Goal: Communication & Community: Answer question/provide support

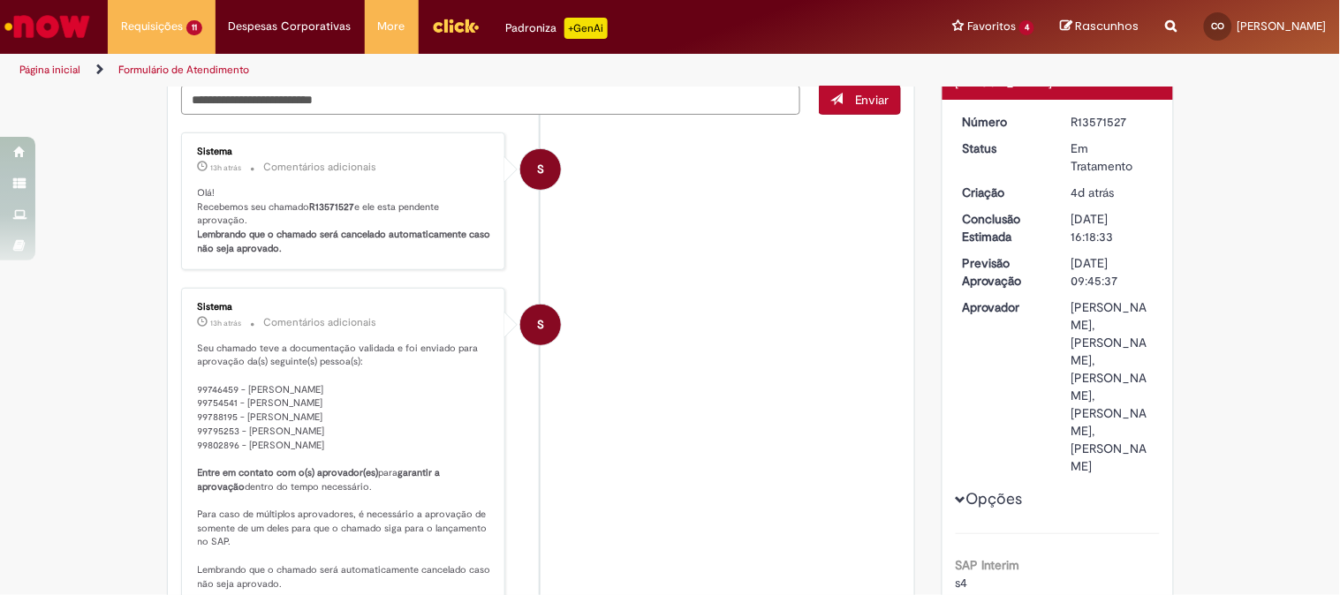
scroll to position [294, 0]
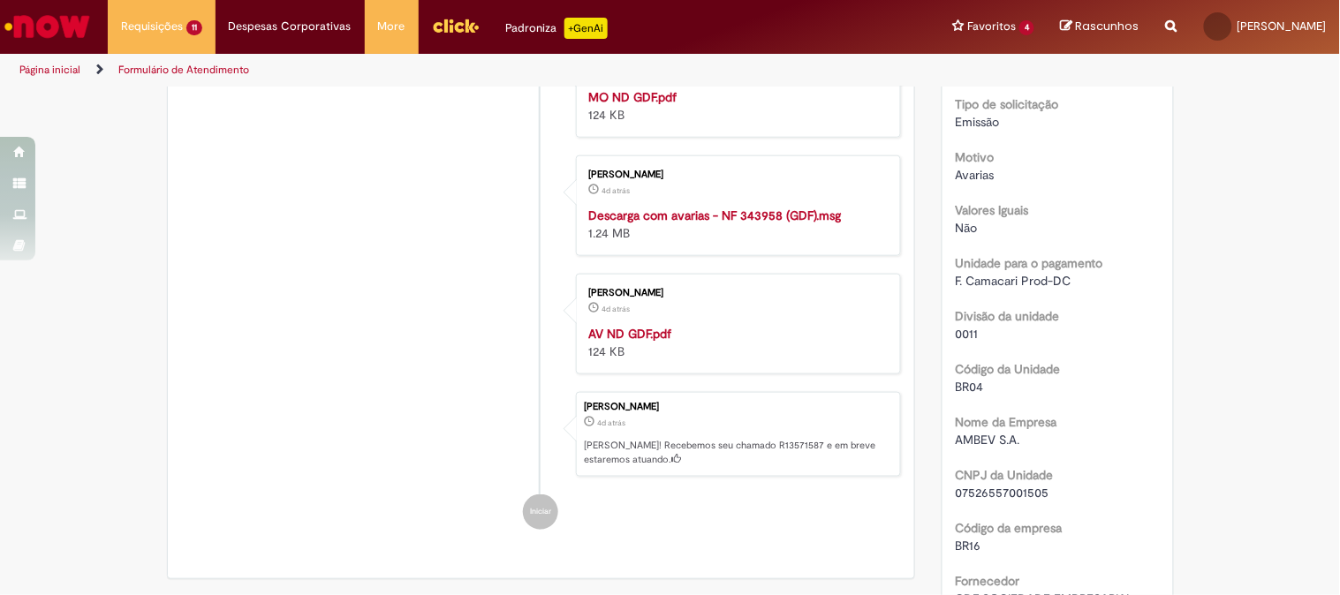
scroll to position [196, 0]
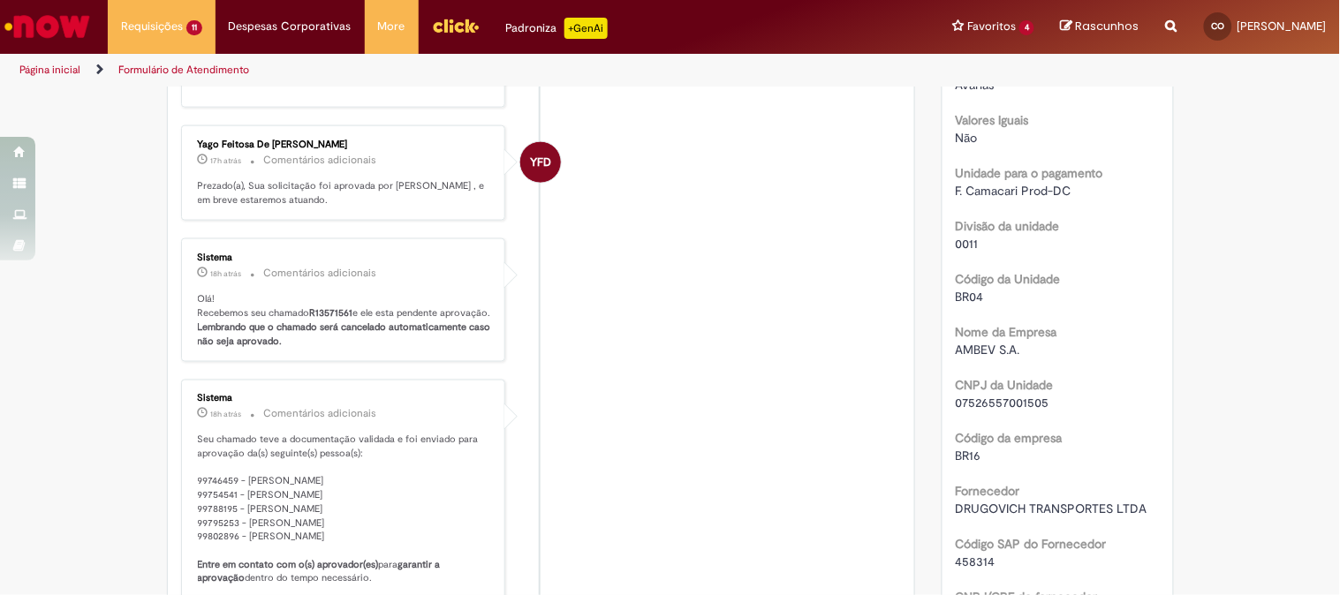
scroll to position [883, 0]
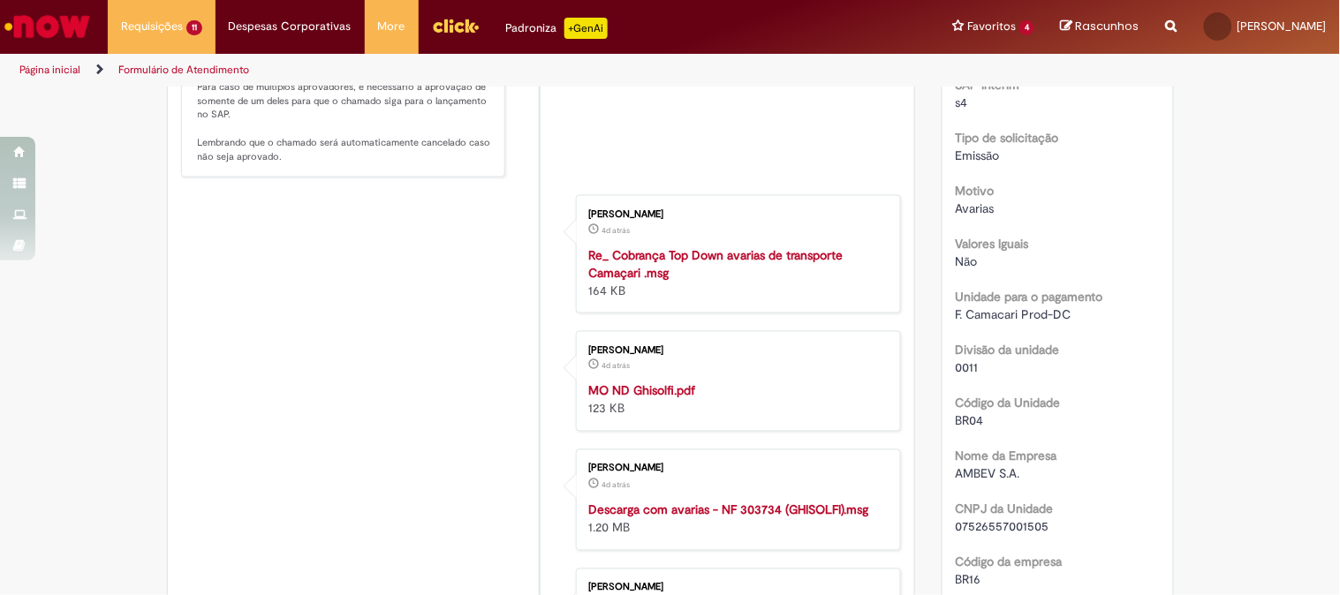
scroll to position [686, 0]
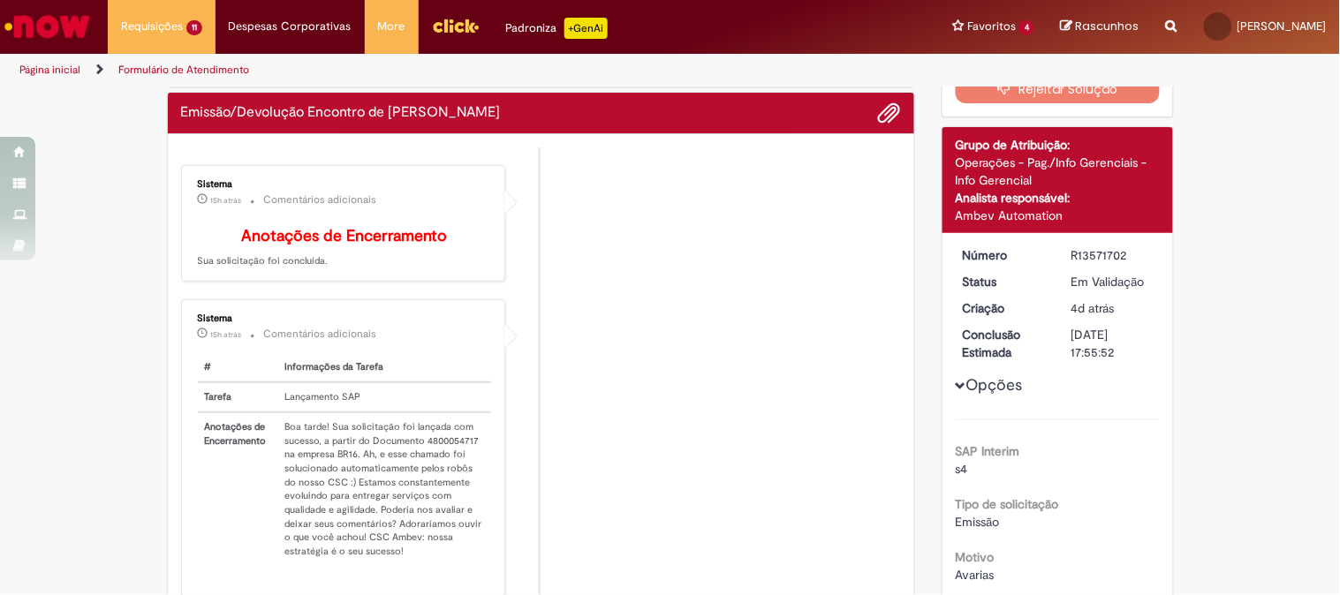
scroll to position [98, 0]
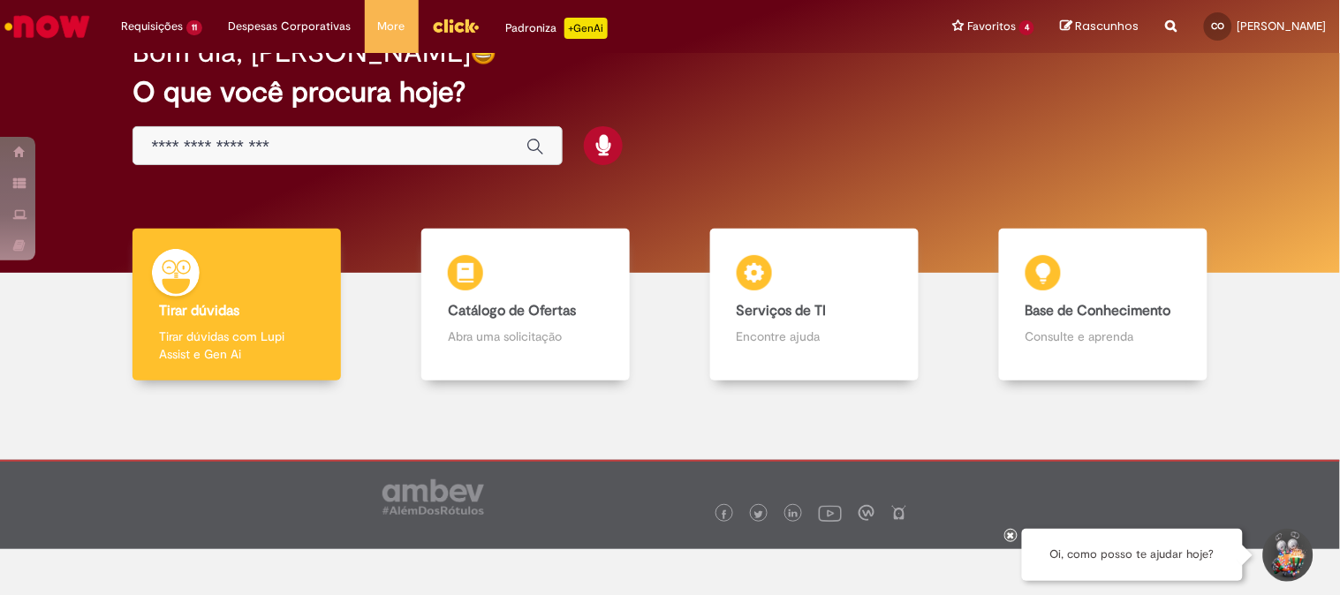
scroll to position [46, 0]
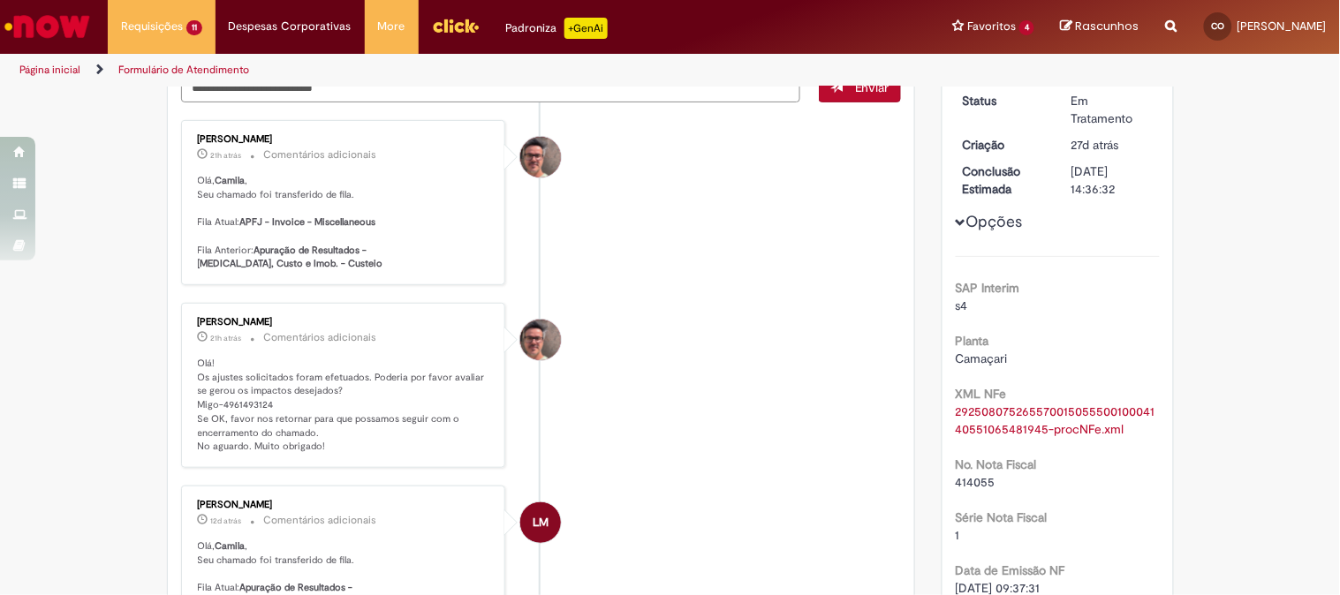
scroll to position [75, 0]
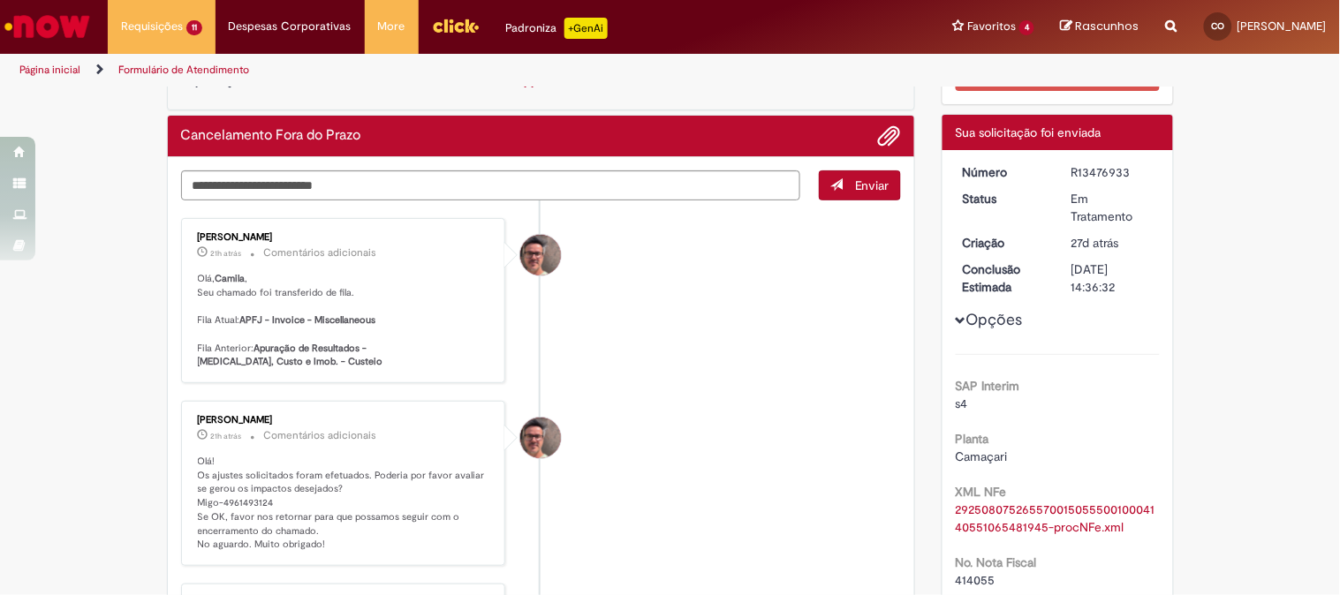
click at [244, 495] on p "Olá! Os ajustes solicitados foram efetuados. Poderia por favor avaliar se gerou…" at bounding box center [345, 503] width 294 height 97
click at [234, 501] on p "Olá! Os ajustes solicitados foram efetuados. Poderia por favor avaliar se gerou…" at bounding box center [345, 503] width 294 height 97
copy p "4961493124"
click at [249, 172] on textarea "Digite sua mensagem aqui..." at bounding box center [491, 185] width 620 height 30
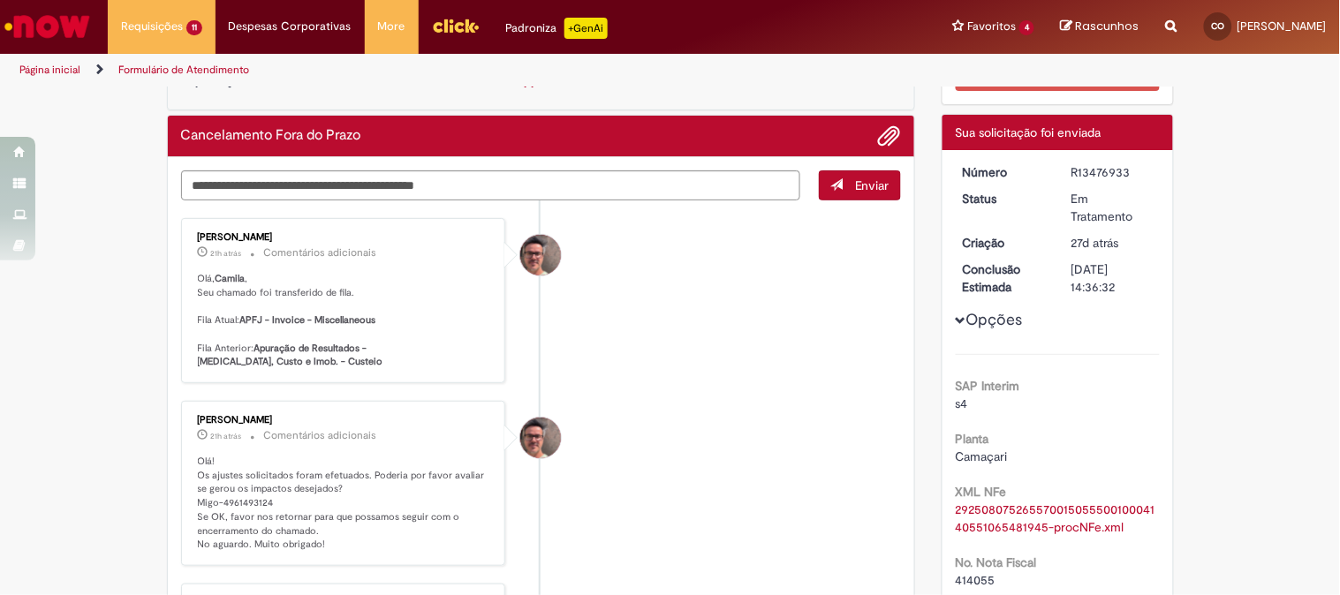
click at [234, 504] on p "Olá! Os ajustes solicitados foram efetuados. Poderia por favor avaliar se gerou…" at bounding box center [345, 503] width 294 height 97
click at [231, 505] on p "Olá! Os ajustes solicitados foram efetuados. Poderia por favor avaliar se gerou…" at bounding box center [345, 503] width 294 height 97
drag, startPoint x: 265, startPoint y: 499, endPoint x: 216, endPoint y: 507, distance: 49.2
click at [216, 507] on p "Olá! Os ajustes solicitados foram efetuados. Poderia por favor avaliar se gerou…" at bounding box center [345, 503] width 294 height 97
copy p "4961493124"
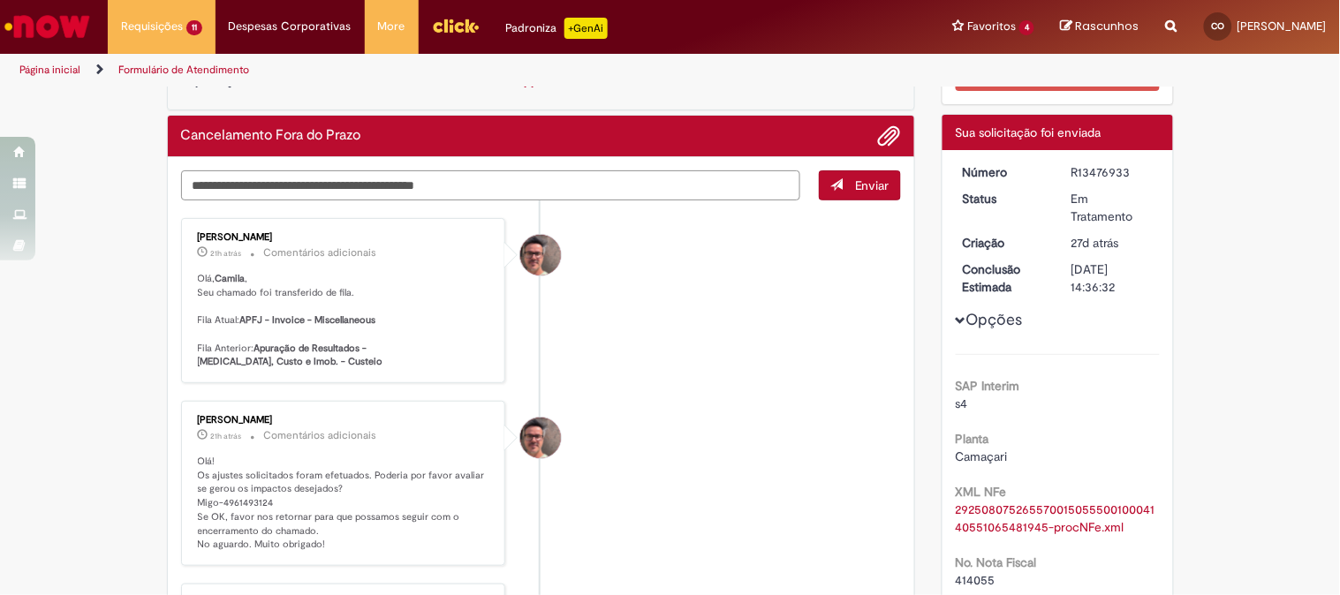
click at [495, 185] on textarea "**********" at bounding box center [491, 185] width 620 height 30
paste textarea "**********"
type textarea "**********"
click at [880, 180] on span "Enviar" at bounding box center [872, 185] width 34 height 16
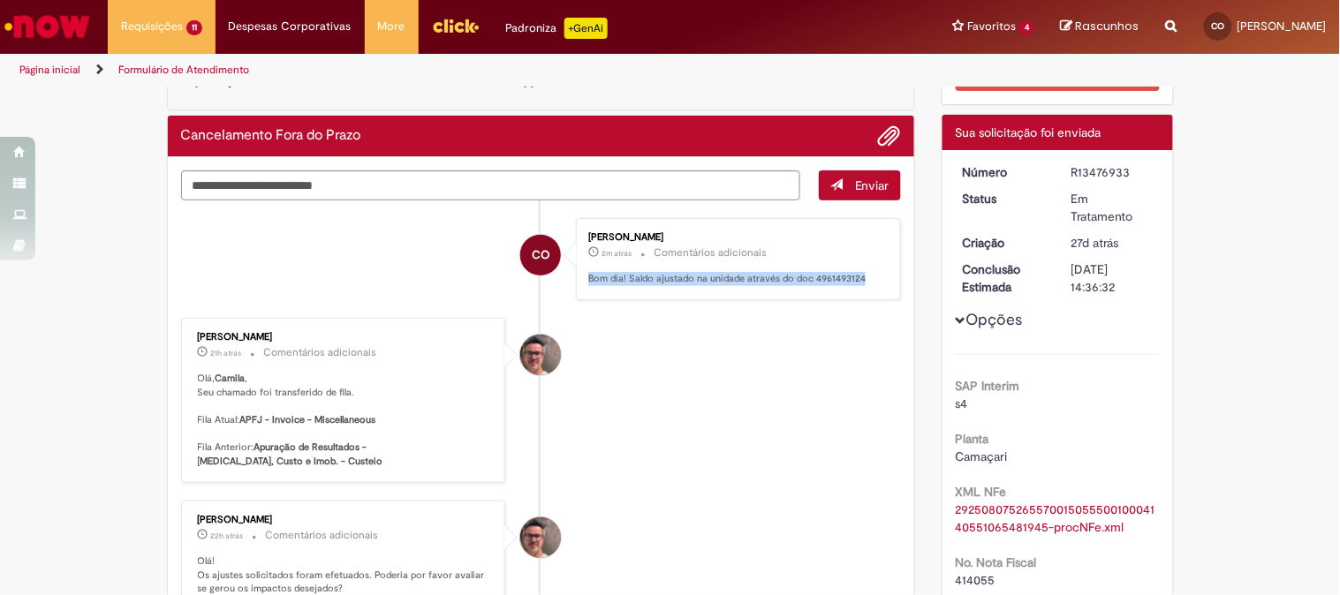
drag, startPoint x: 857, startPoint y: 275, endPoint x: 579, endPoint y: 284, distance: 278.3
click at [581, 284] on div "Camila Moura Oliveira 2m atrás 2 minutos atrás Comentários adicionais Bom dia! …" at bounding box center [738, 259] width 314 height 72
copy p "Bom dia! Saldo ajustado na unidade através do doc 4961493124"
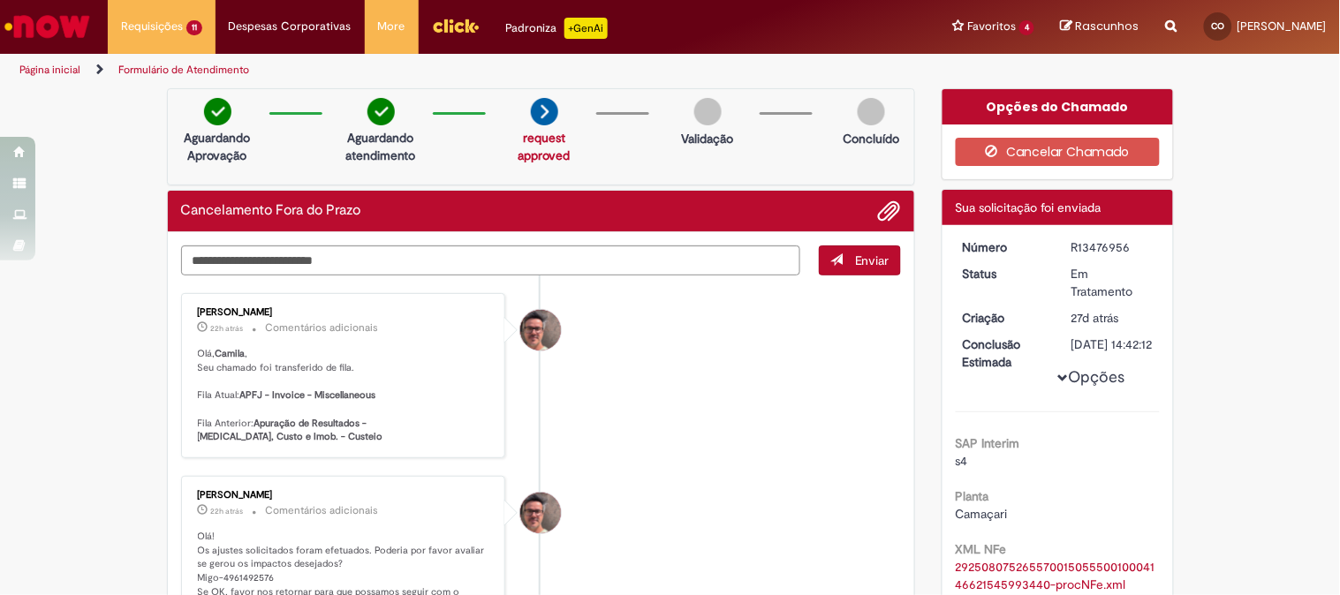
scroll to position [196, 0]
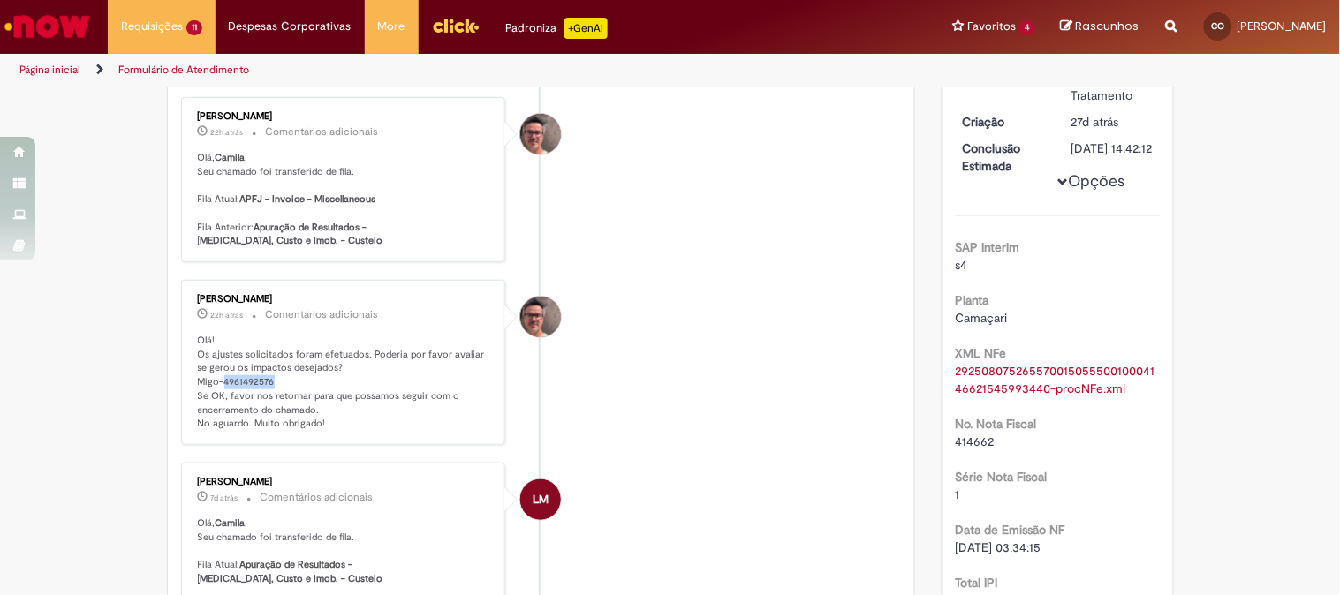
drag, startPoint x: 261, startPoint y: 384, endPoint x: 215, endPoint y: 377, distance: 47.3
click at [215, 377] on p "Olá! Os ajustes solicitados foram efetuados. Poderia por favor avaliar se gerou…" at bounding box center [345, 382] width 294 height 97
copy p "4961492576"
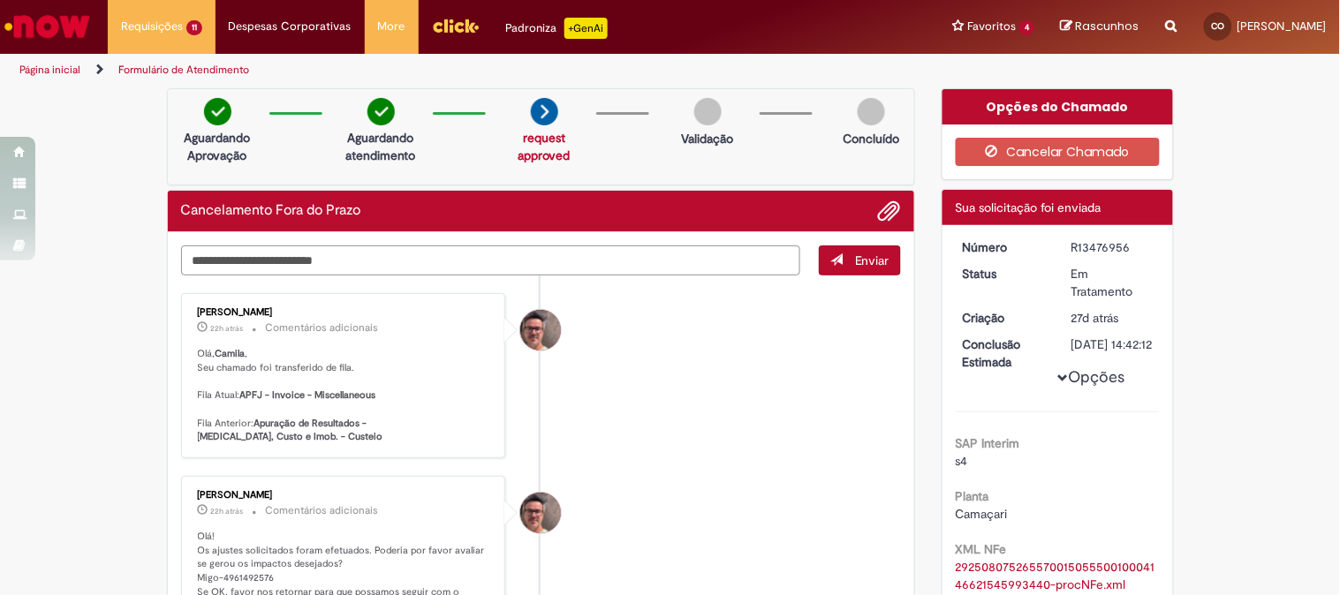
click at [355, 261] on textarea "Digite sua mensagem aqui..." at bounding box center [491, 260] width 620 height 30
paste textarea "**********"
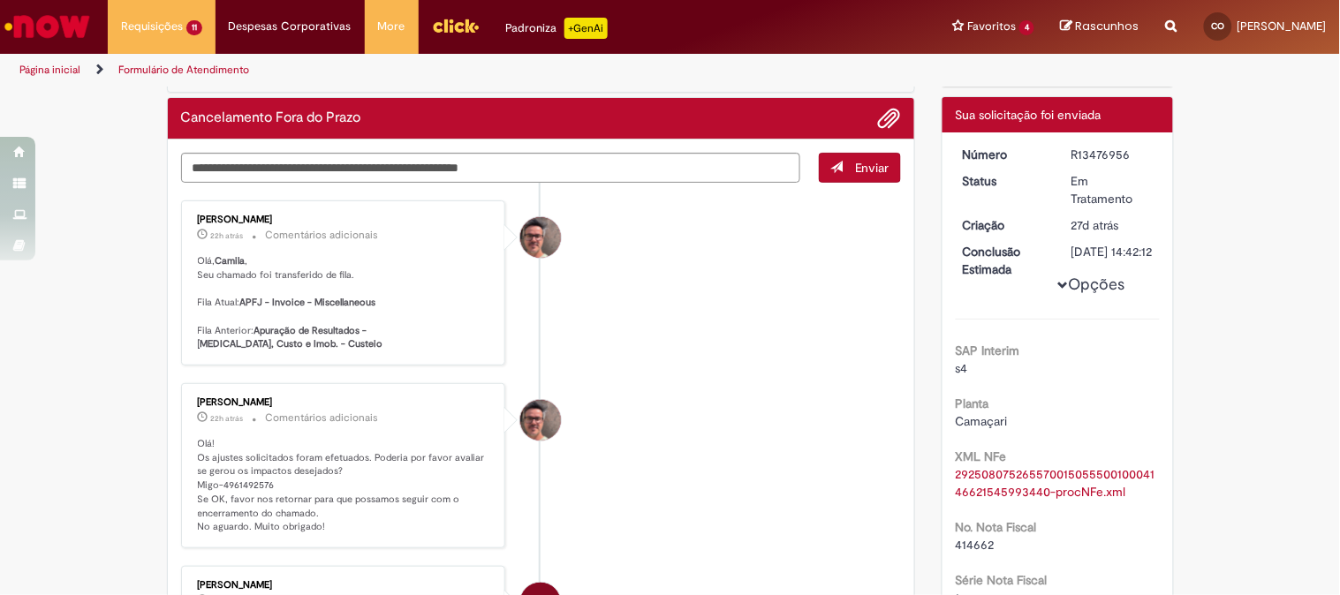
scroll to position [99, 0]
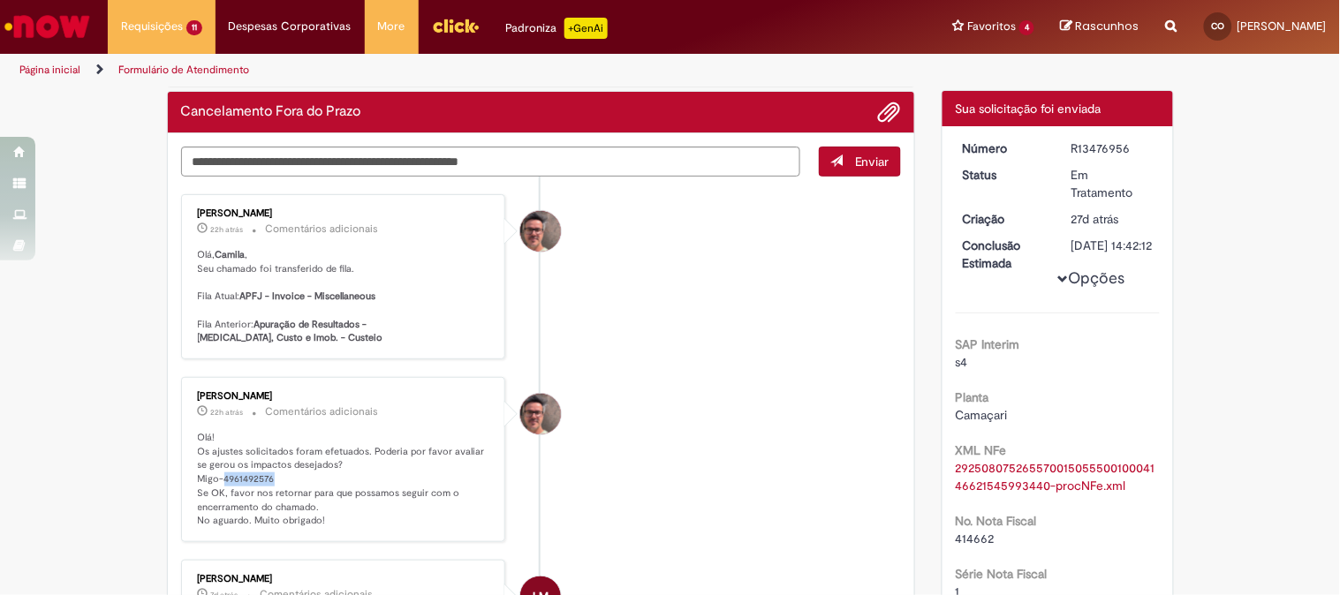
drag, startPoint x: 262, startPoint y: 578, endPoint x: 216, endPoint y: 479, distance: 109.8
click at [216, 479] on p "Olá! Os ajustes solicitados foram efetuados. Poderia por favor avaliar se gerou…" at bounding box center [345, 479] width 294 height 97
copy p "4961492576"
click at [507, 168] on textarea "**********" at bounding box center [491, 162] width 620 height 30
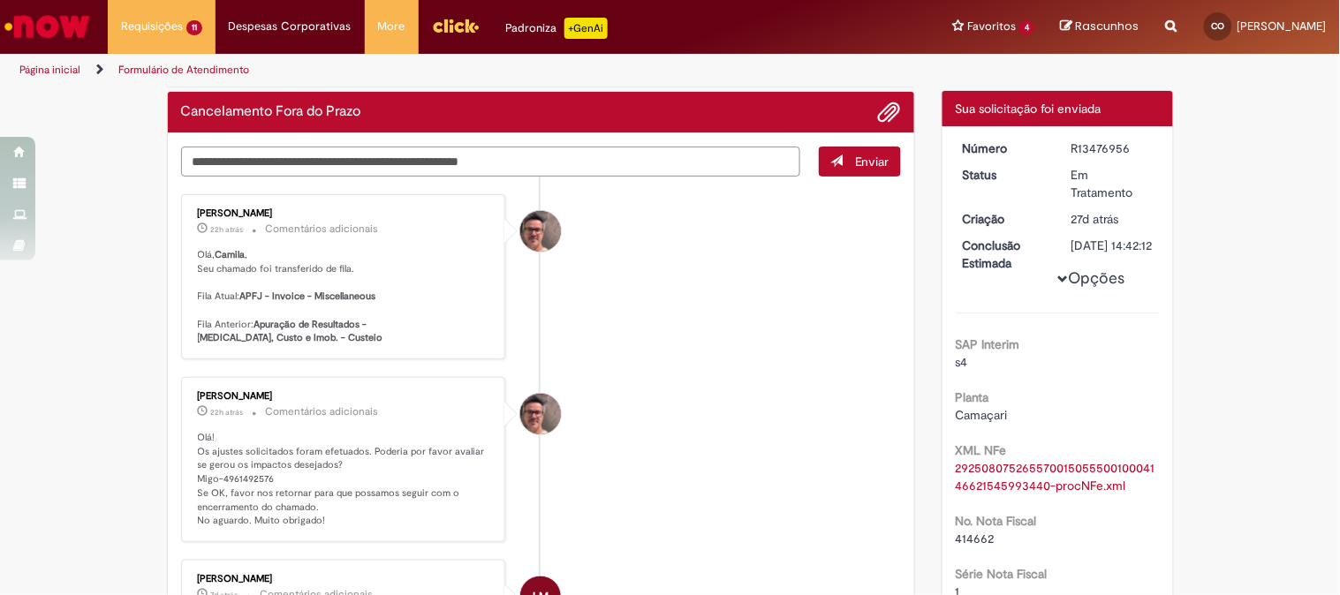
paste textarea "Digite sua mensagem aqui..."
type textarea "**********"
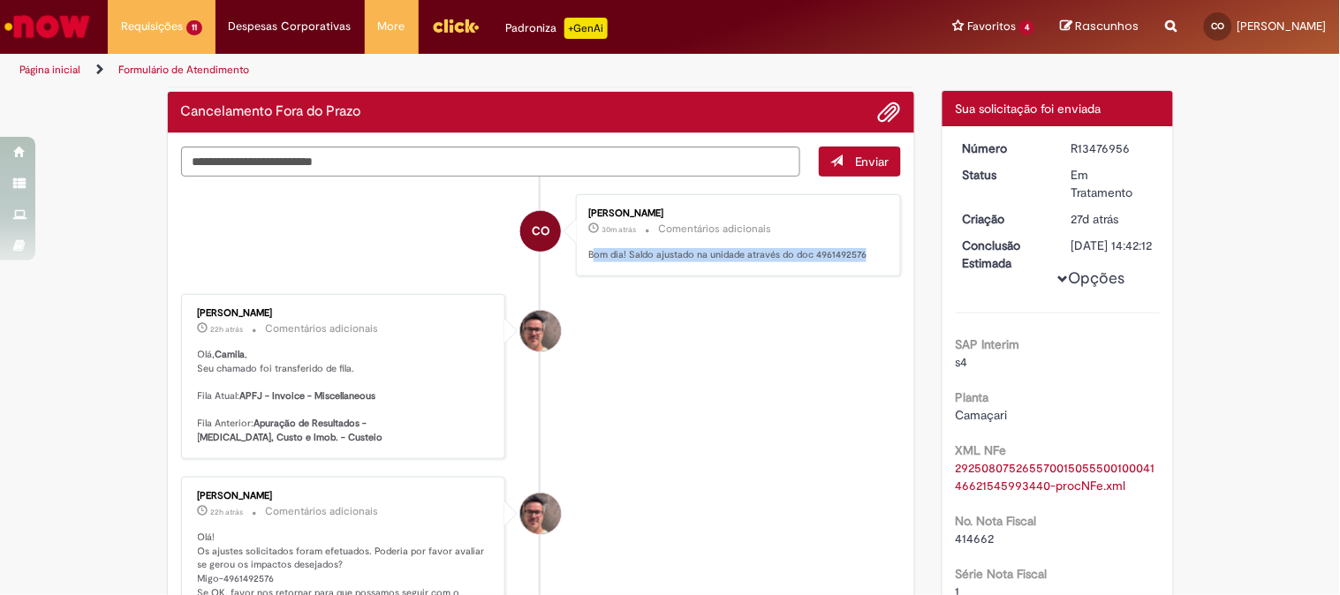
drag, startPoint x: 863, startPoint y: 260, endPoint x: 585, endPoint y: 271, distance: 277.5
click at [585, 271] on div "Camila Moura Oliveira 30m atrás 30 minutos atrás Comentários adicionais Bom dia…" at bounding box center [738, 235] width 325 height 82
copy p "om dia! Saldo ajustado na unidade através do doc 4961492576"
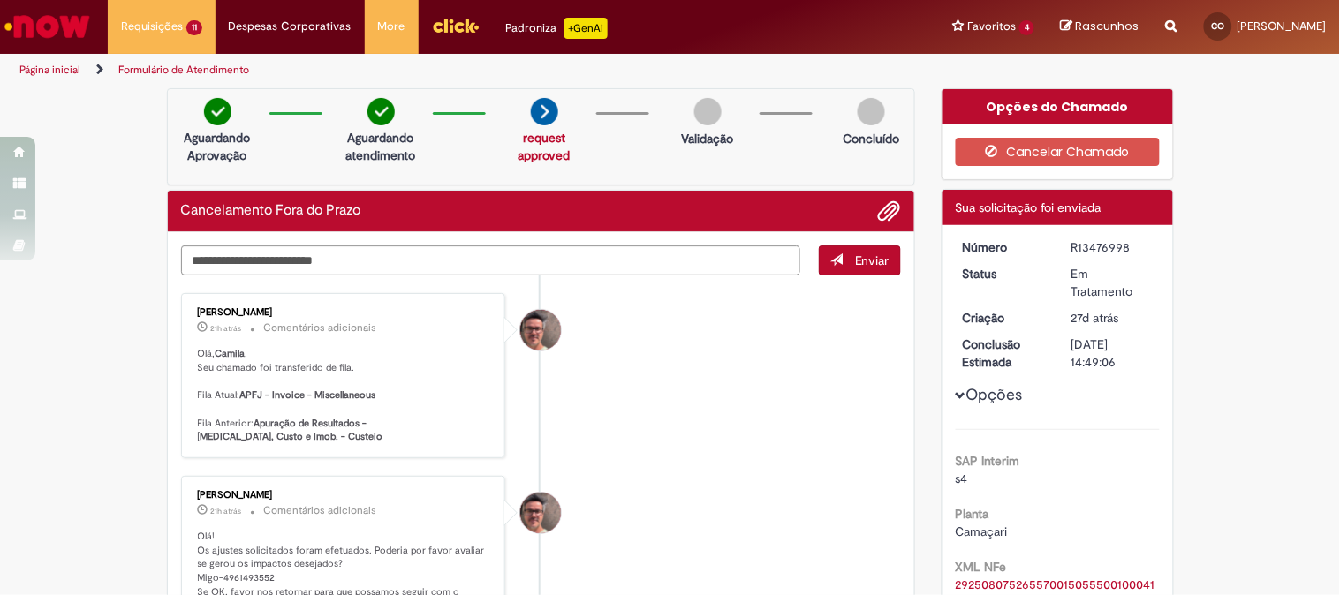
click at [241, 581] on p "Olá! Os ajustes solicitados foram efetuados. Poderia por favor avaliar se gerou…" at bounding box center [345, 578] width 294 height 97
copy p "4961493552"
click at [297, 259] on textarea "Digite sua mensagem aqui..." at bounding box center [491, 260] width 620 height 30
paste textarea "**********"
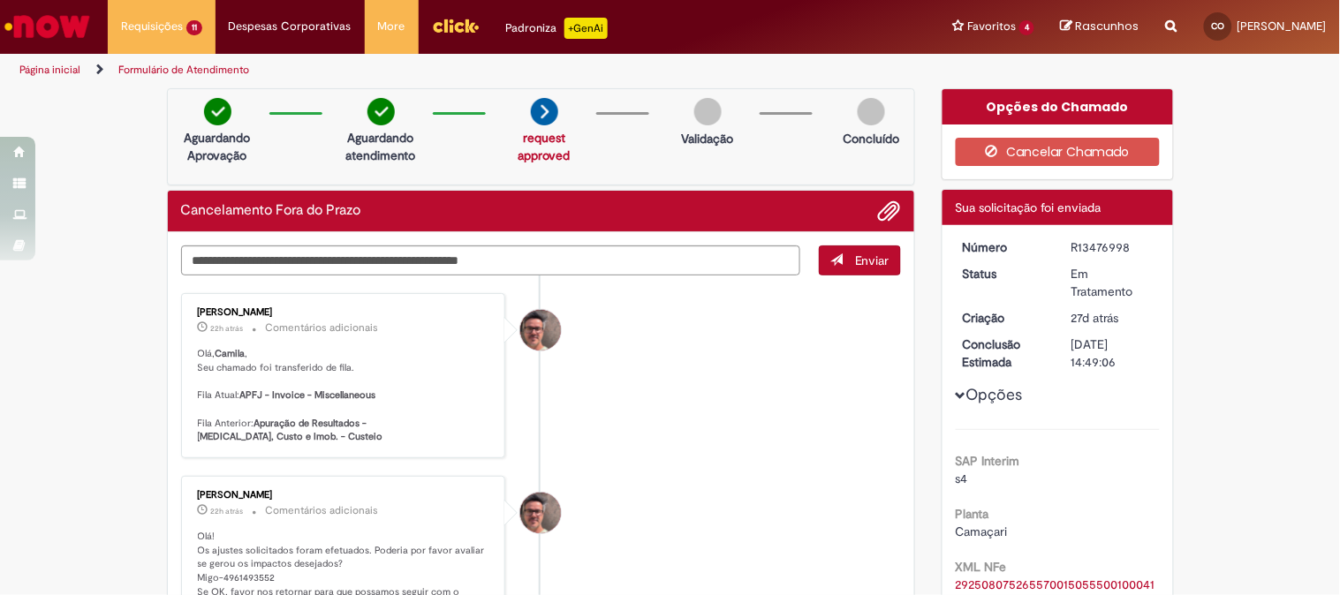
click at [235, 583] on p "Olá! Os ajustes solicitados foram efetuados. Poderia por favor avaliar se gerou…" at bounding box center [345, 578] width 294 height 97
copy p "4961493552"
click at [514, 266] on textarea "**********" at bounding box center [491, 260] width 620 height 30
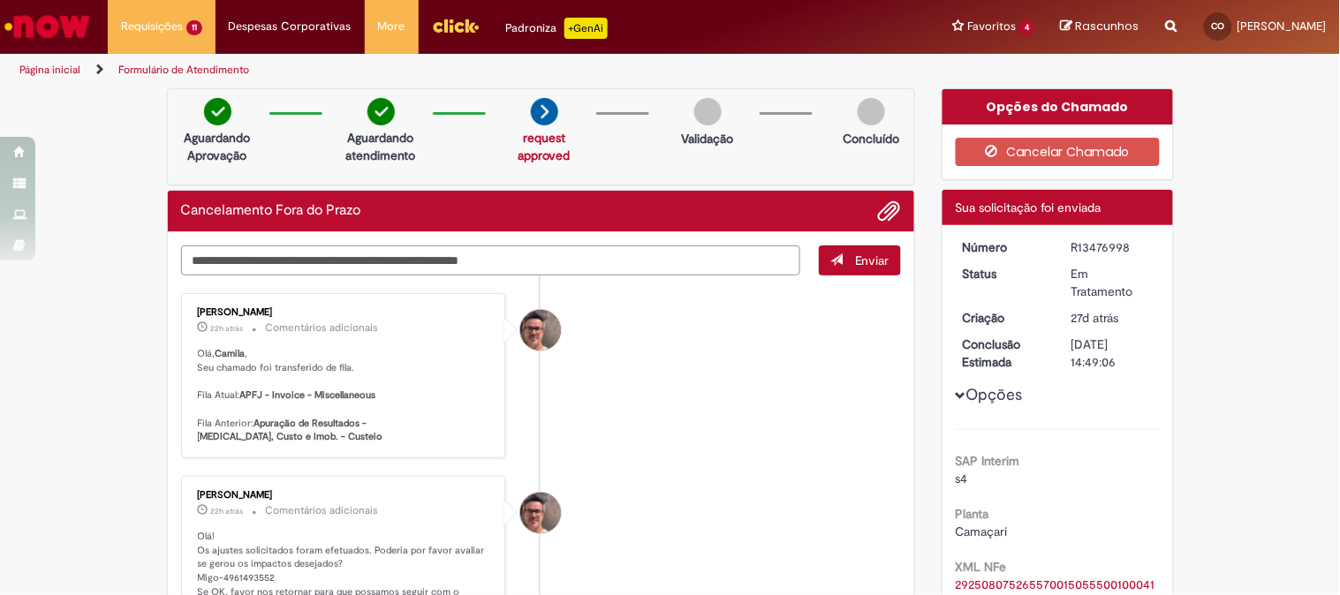
paste textarea "Digite sua mensagem aqui..."
type textarea "**********"
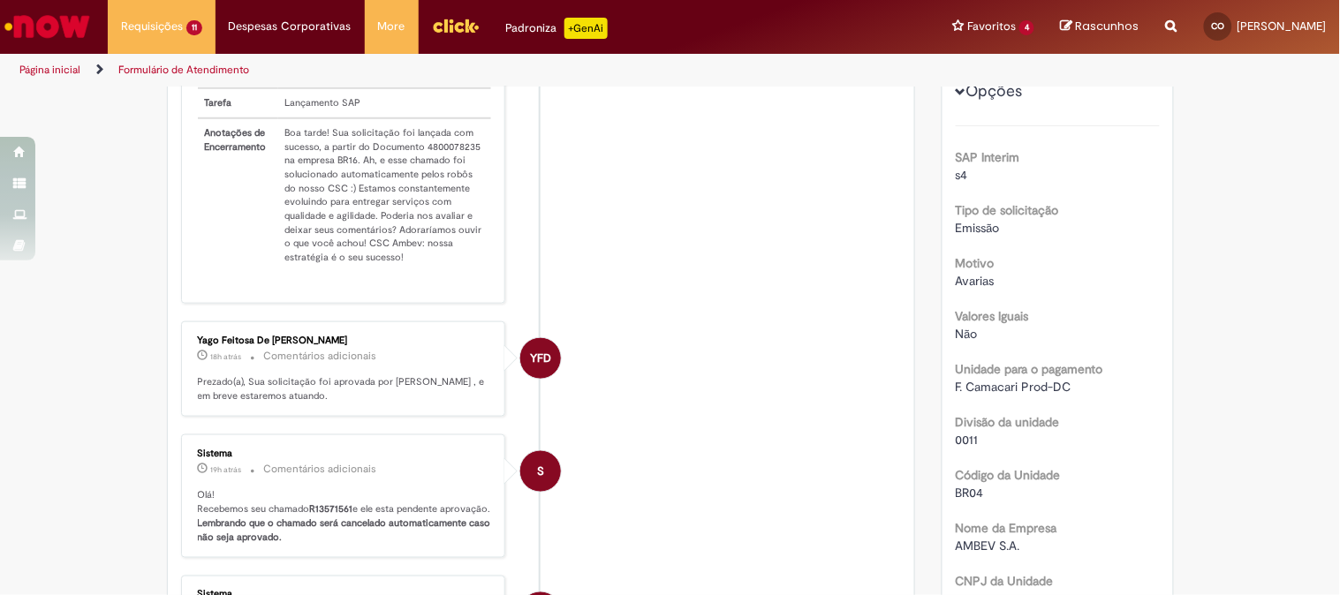
scroll to position [98, 0]
